Goal: Use online tool/utility: Use online tool/utility

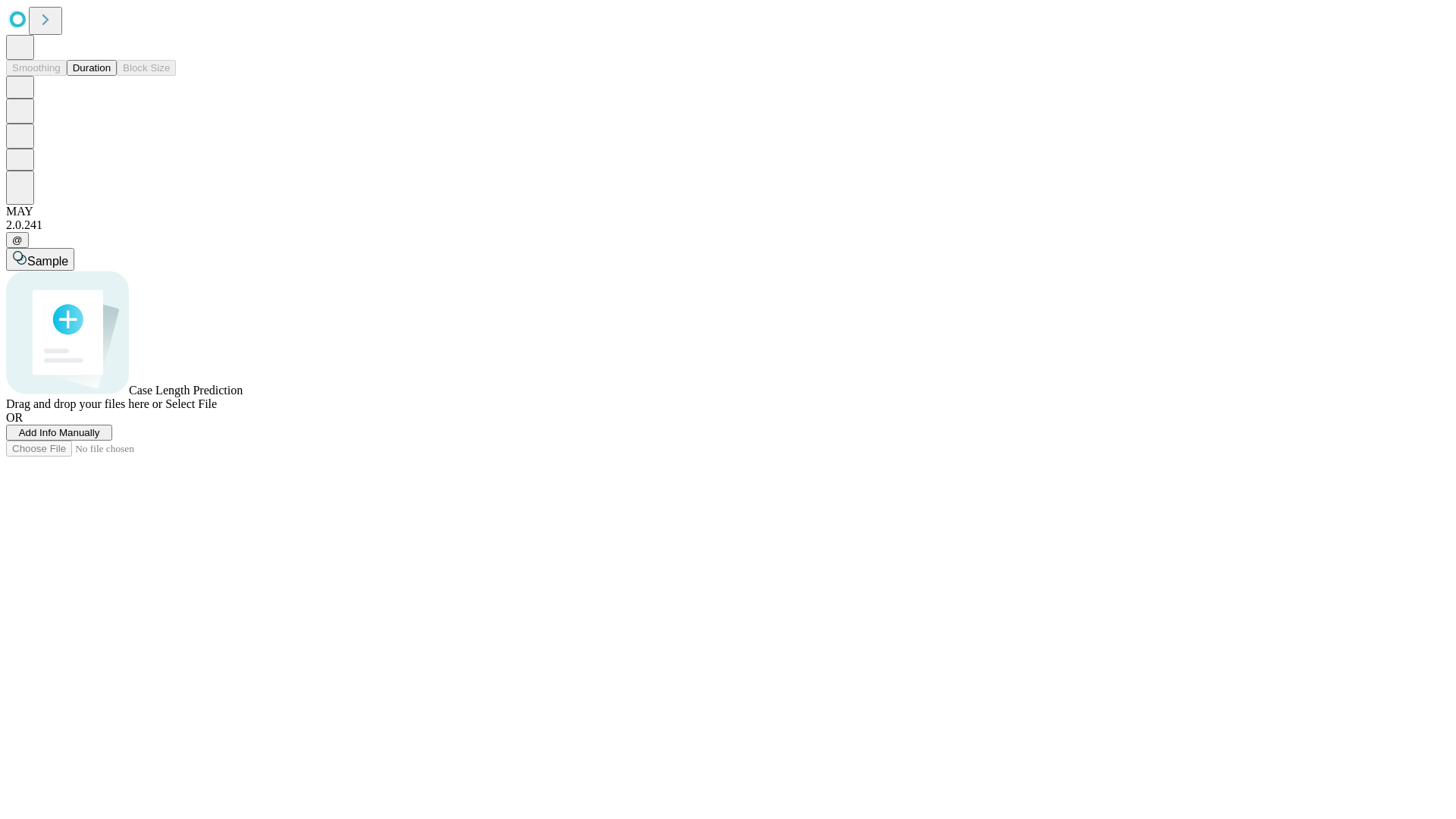
click at [111, 76] on button "Duration" at bounding box center [91, 67] width 50 height 16
click at [68, 255] on span "Sample" at bounding box center [48, 261] width 41 height 13
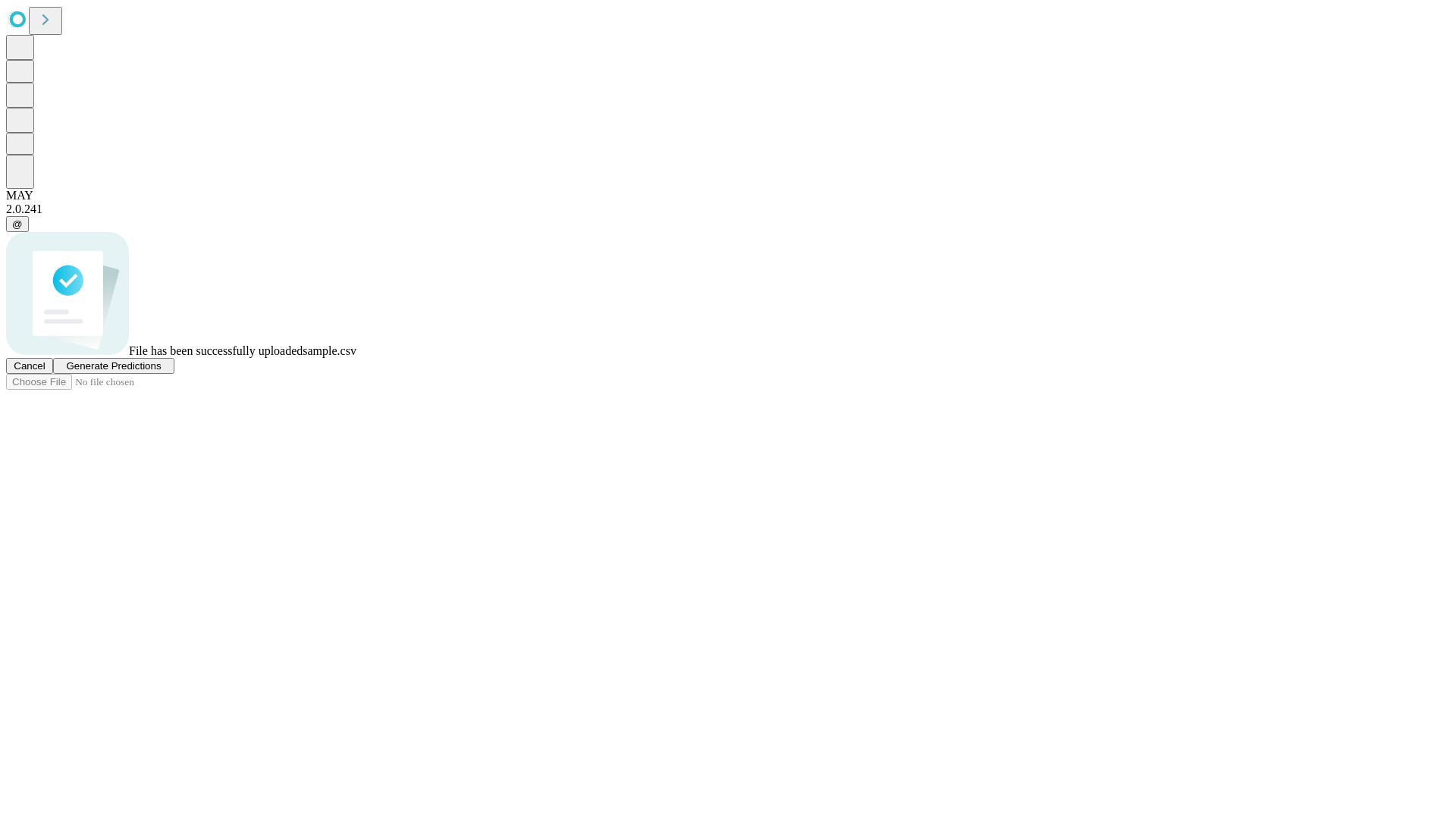
click at [161, 371] on span "Generate Predictions" at bounding box center [113, 365] width 95 height 11
